Goal: Answer question/provide support

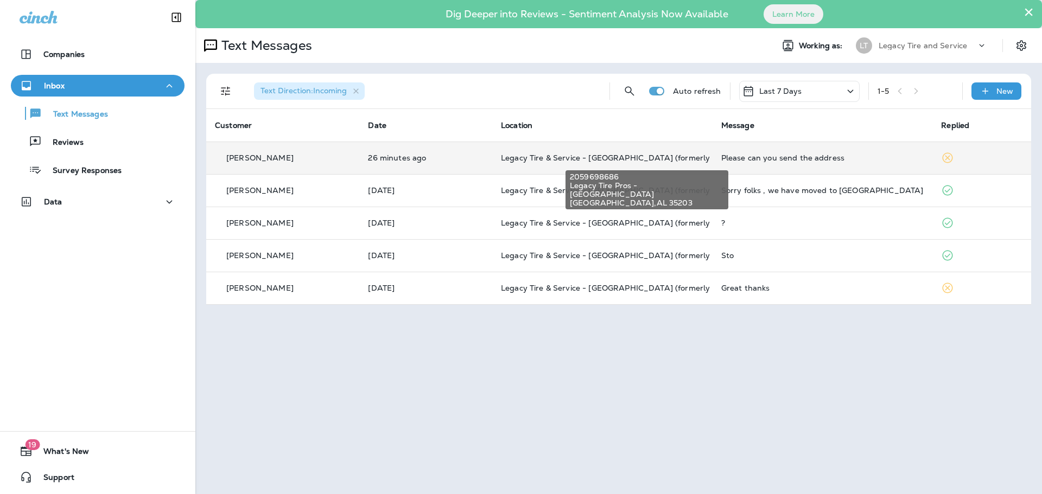
click at [614, 154] on span "Legacy Tire & Service - [GEOGRAPHIC_DATA] (formerly Magic City Tire & Service)" at bounding box center [654, 158] width 306 height 10
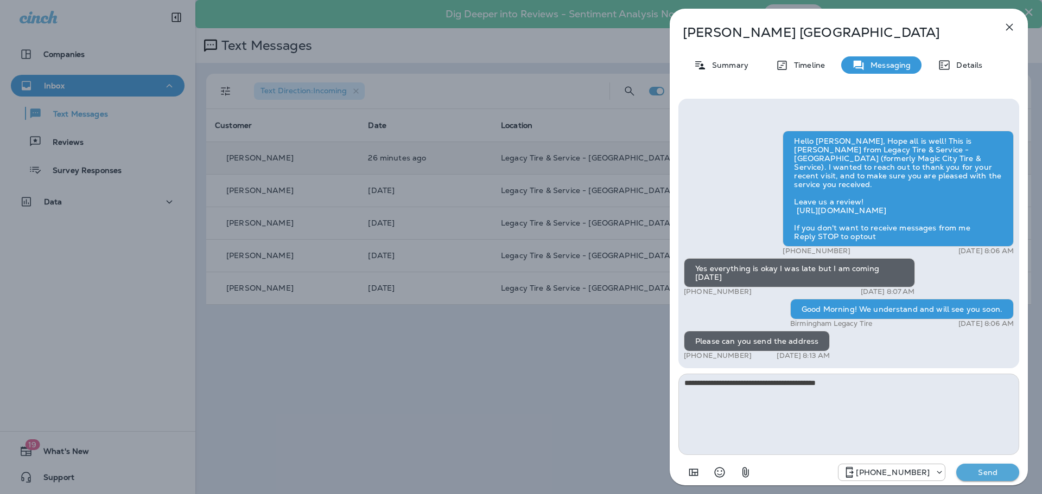
type textarea "**********"
click at [1007, 475] on p "Send" at bounding box center [988, 473] width 46 height 10
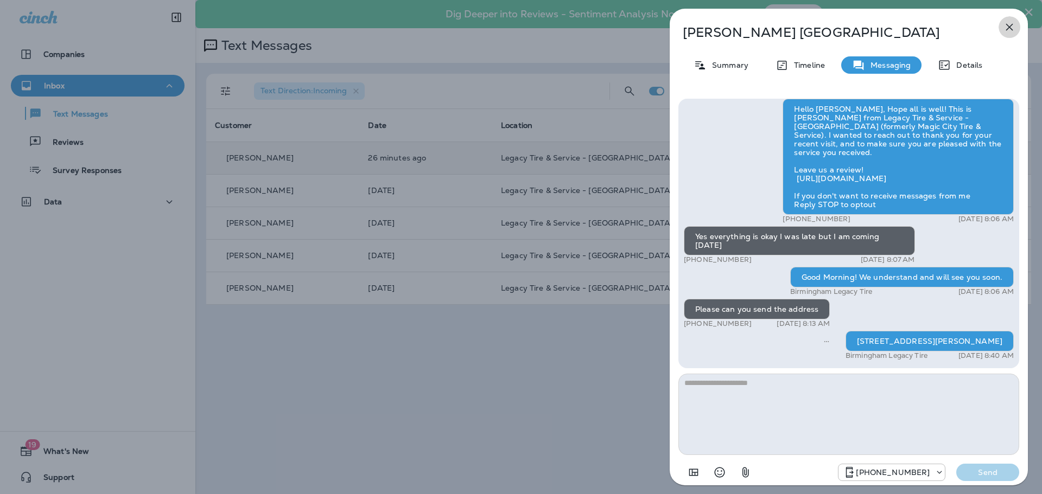
click at [1011, 26] on icon "button" at bounding box center [1009, 27] width 7 height 7
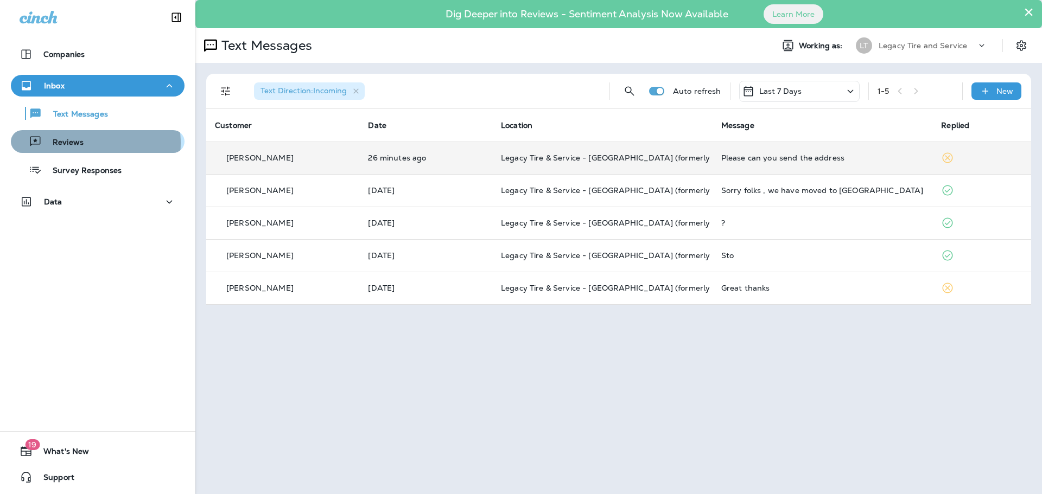
click at [85, 143] on div "Reviews" at bounding box center [97, 142] width 165 height 16
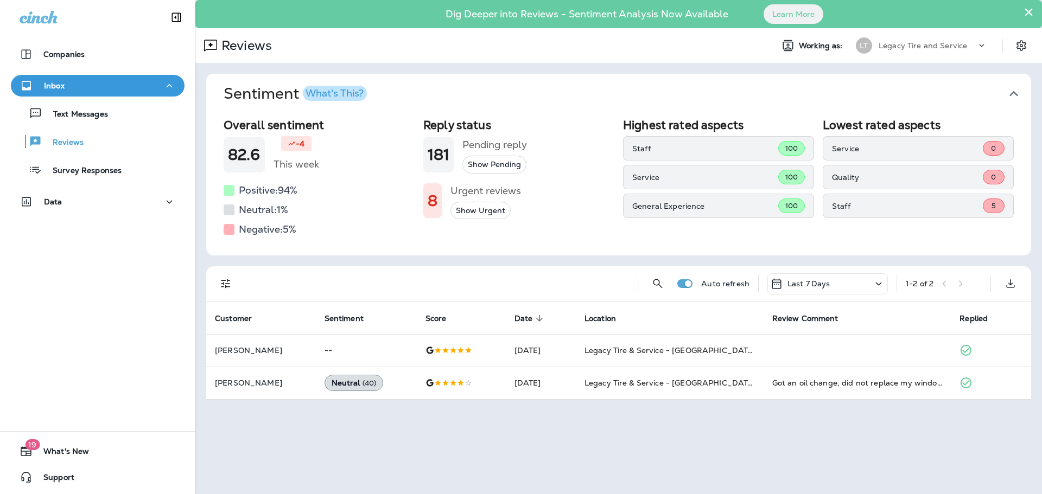
click at [395, 460] on div "× Dig Deeper into Reviews - Sentiment Analysis Now Available Learn More Reviews…" at bounding box center [618, 247] width 847 height 494
